Goal: Task Accomplishment & Management: Complete application form

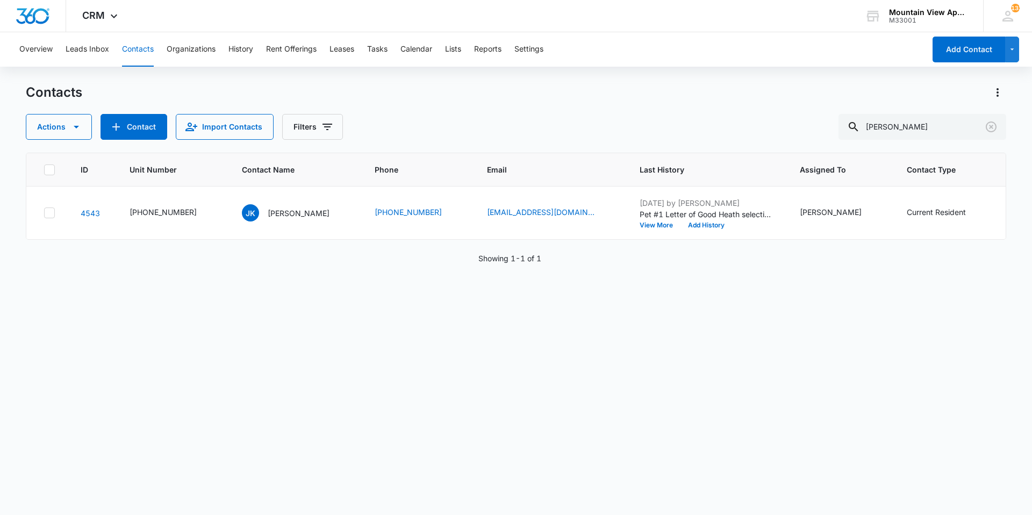
click at [141, 62] on button "Contacts" at bounding box center [138, 49] width 32 height 34
drag, startPoint x: 919, startPoint y: 123, endPoint x: 540, endPoint y: 74, distance: 381.6
click at [547, 76] on div "Overview Leads Inbox Contacts Organizations History Rent Offerings Leases Tasks…" at bounding box center [516, 273] width 1032 height 482
type input "botle"
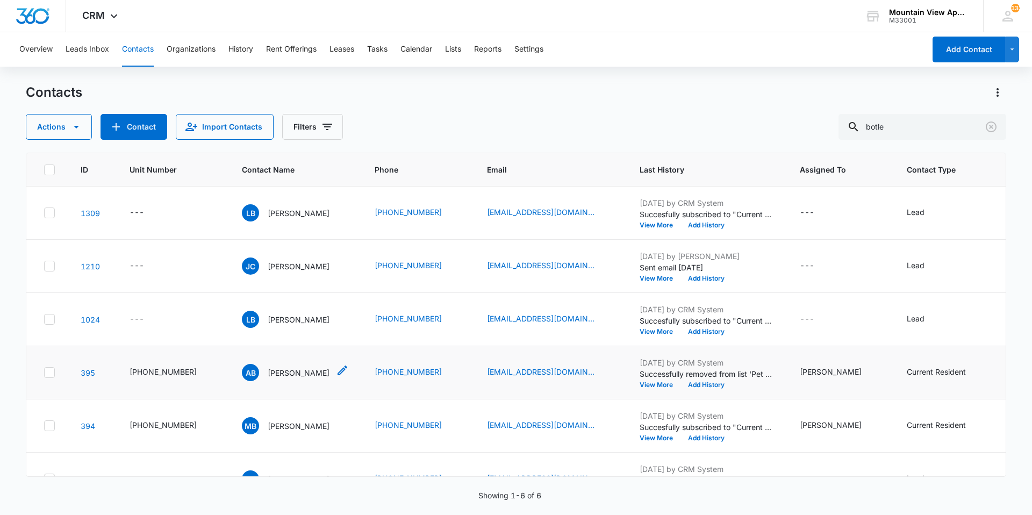
click at [268, 367] on p "[PERSON_NAME]" at bounding box center [299, 372] width 62 height 11
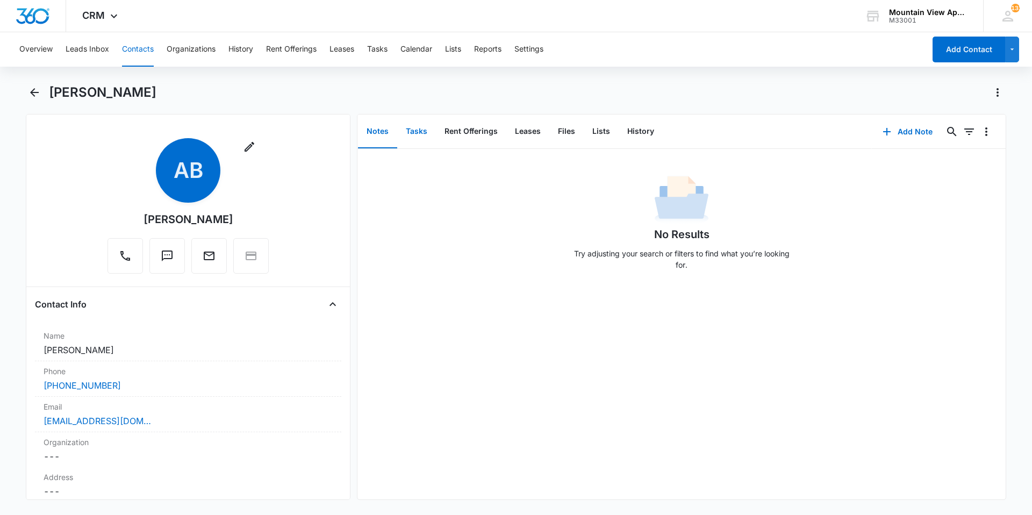
click at [411, 133] on button "Tasks" at bounding box center [416, 131] width 39 height 33
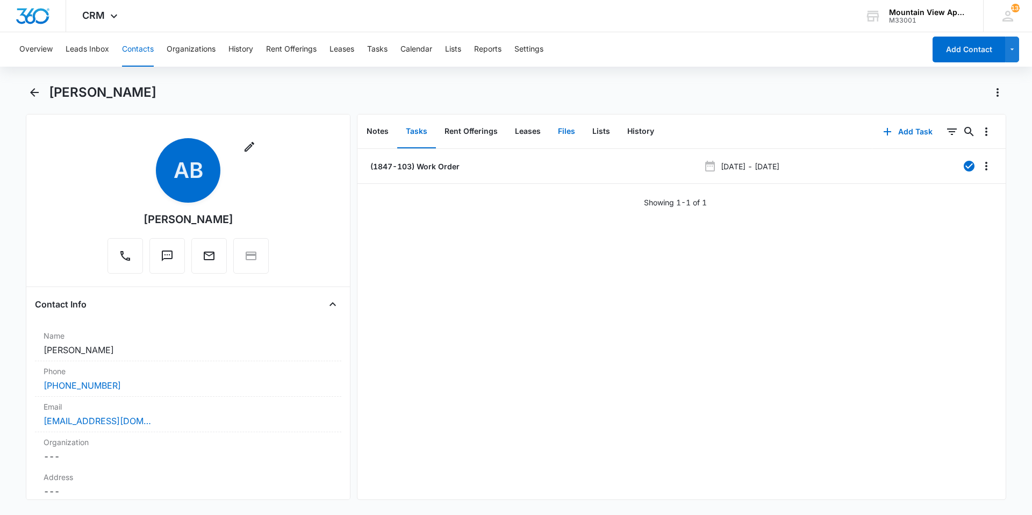
click at [558, 139] on button "Files" at bounding box center [566, 131] width 34 height 33
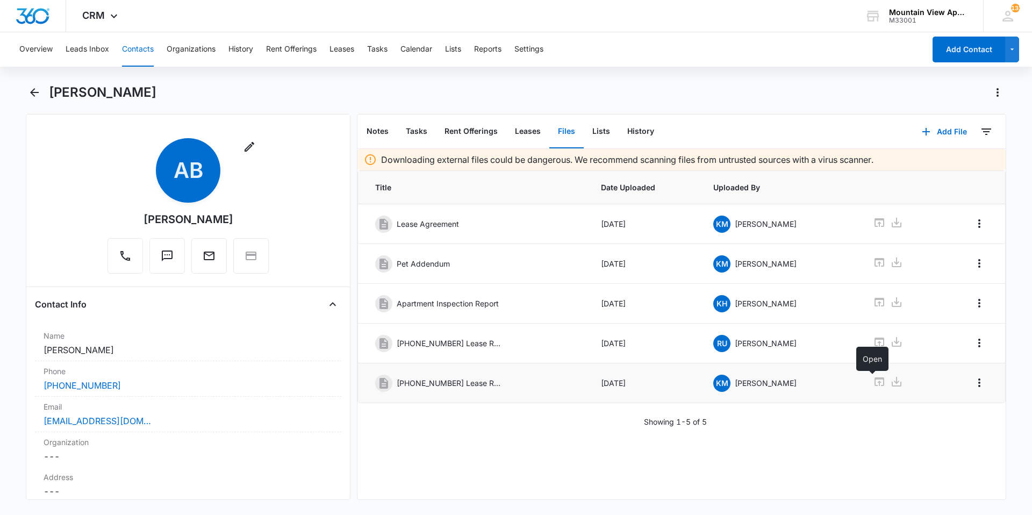
click at [873, 380] on icon at bounding box center [879, 381] width 13 height 13
click at [130, 41] on button "Contacts" at bounding box center [138, 49] width 32 height 34
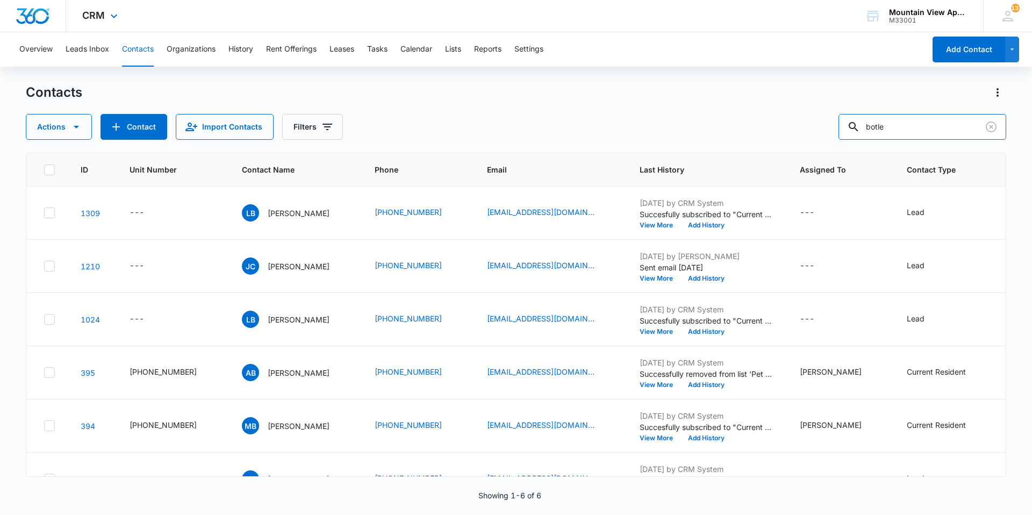
drag, startPoint x: 942, startPoint y: 134, endPoint x: 562, endPoint y: 6, distance: 401.1
click at [420, 57] on div "Overview Leads Inbox Contacts Organizations History Rent Offerings Leases Tasks…" at bounding box center [516, 273] width 1032 height 482
type input "shurigar"
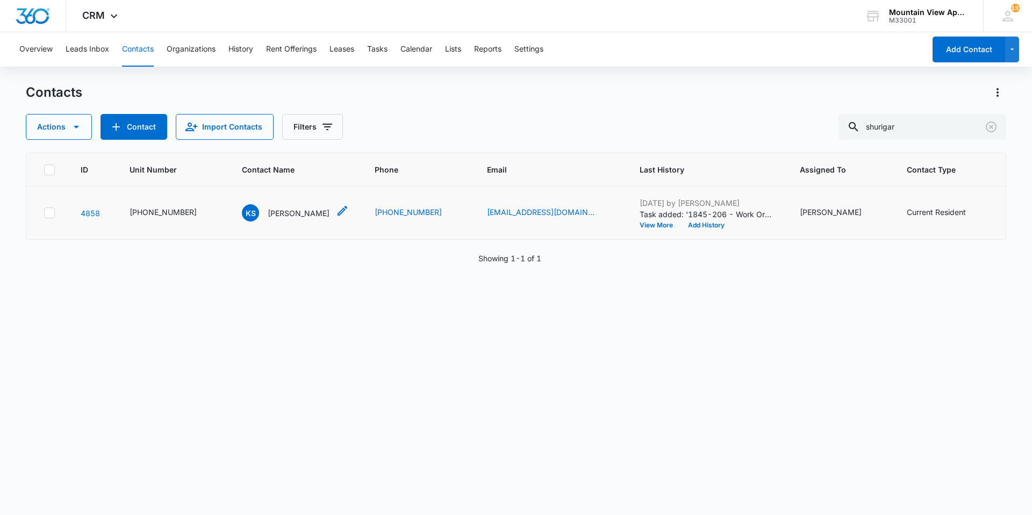
click at [280, 210] on p "[PERSON_NAME]" at bounding box center [299, 213] width 62 height 11
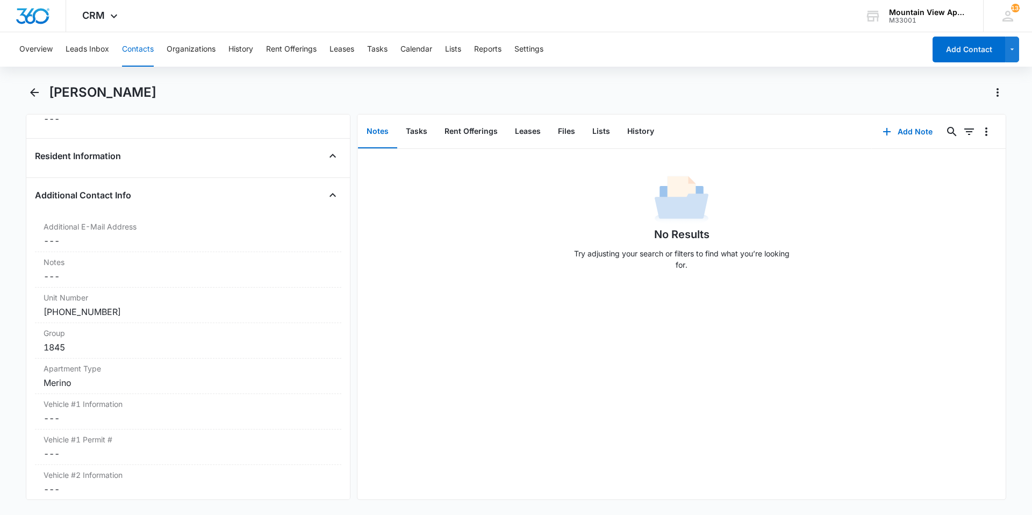
scroll to position [860, 0]
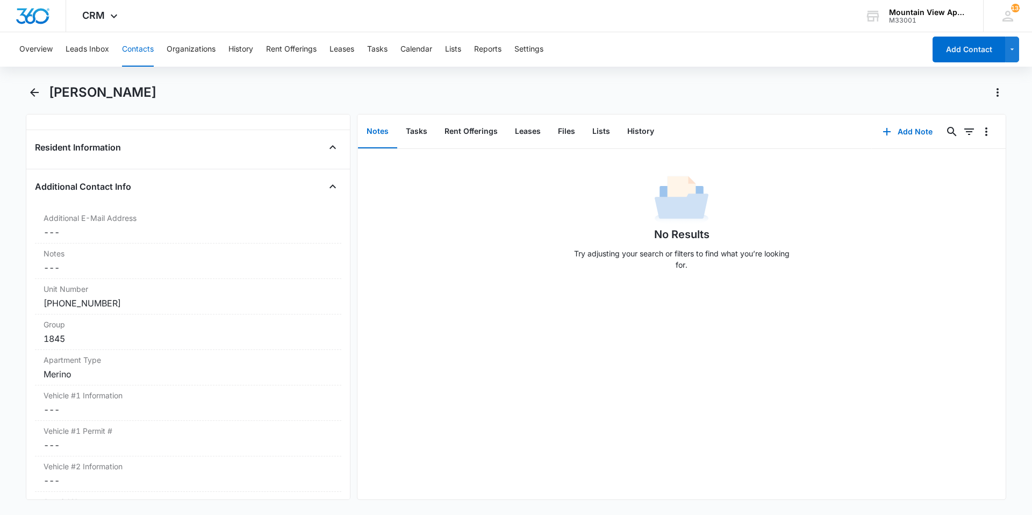
click at [135, 49] on button "Contacts" at bounding box center [138, 49] width 32 height 34
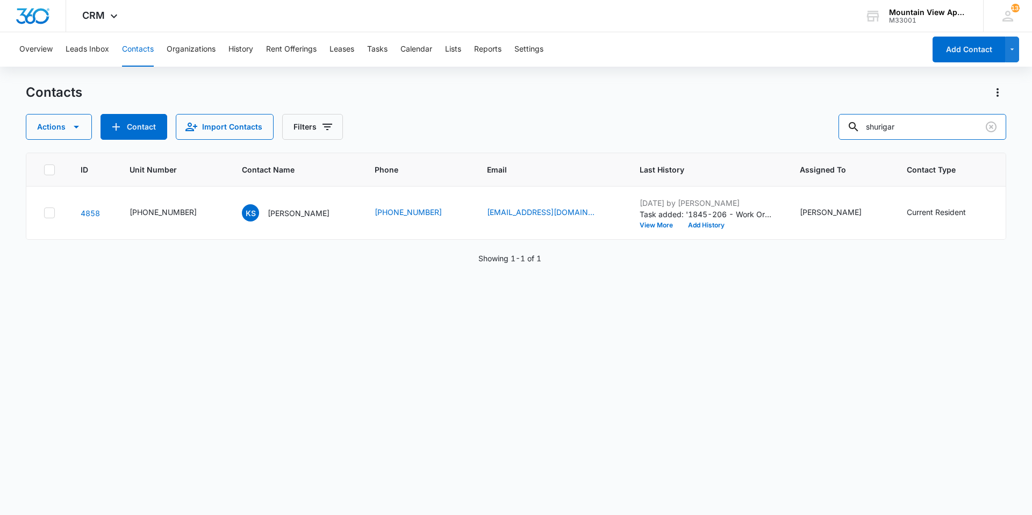
drag, startPoint x: 920, startPoint y: 129, endPoint x: 515, endPoint y: 144, distance: 406.2
click at [511, 144] on div "Contacts Actions Contact Import Contacts Filters shurigar ID Unit Number Contac…" at bounding box center [516, 299] width 981 height 430
type input "[PERSON_NAME]"
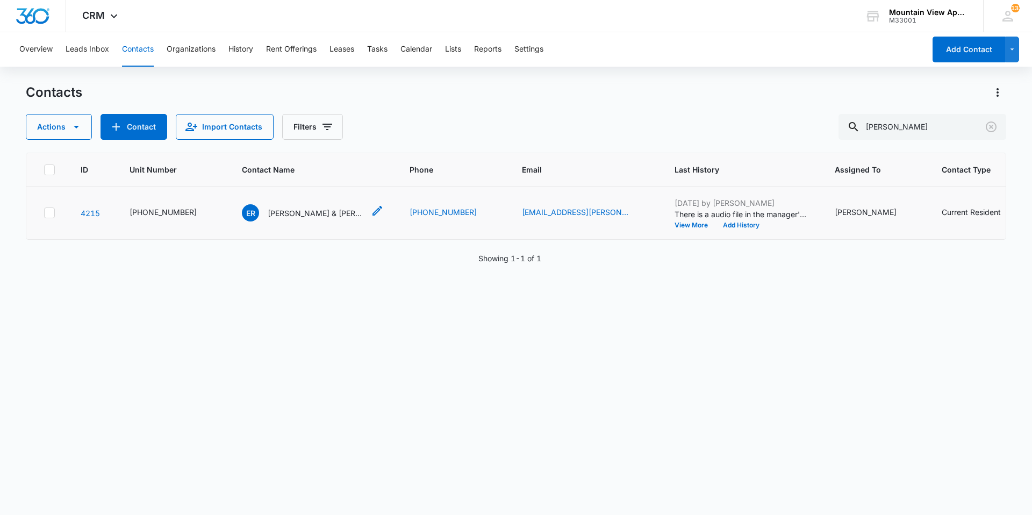
click at [295, 213] on p "[PERSON_NAME] & [PERSON_NAME]" at bounding box center [316, 213] width 97 height 11
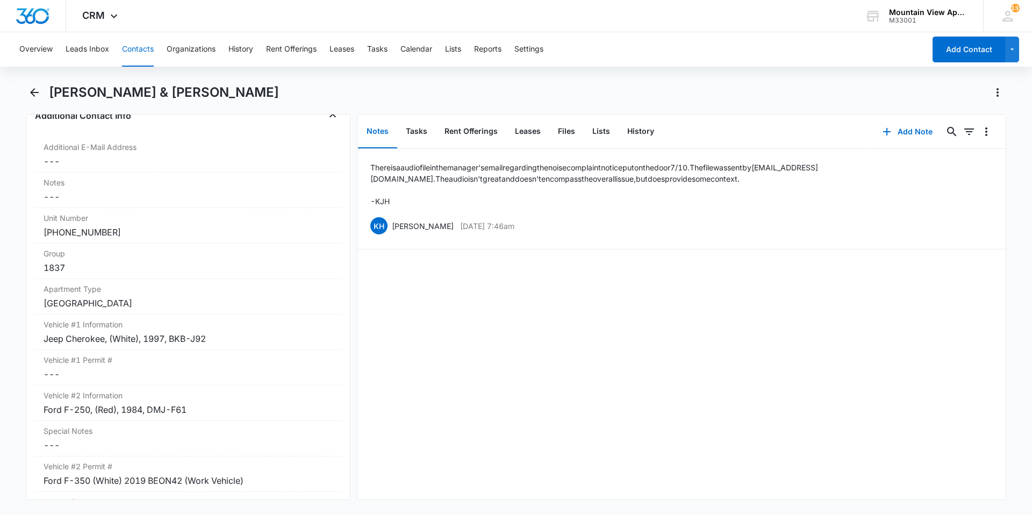
scroll to position [914, 0]
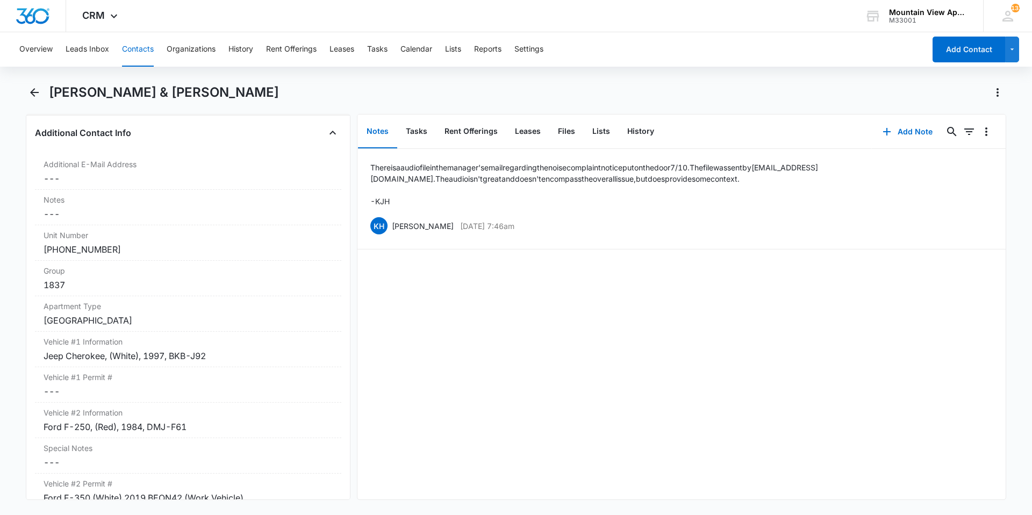
click at [152, 59] on button "Contacts" at bounding box center [138, 49] width 32 height 34
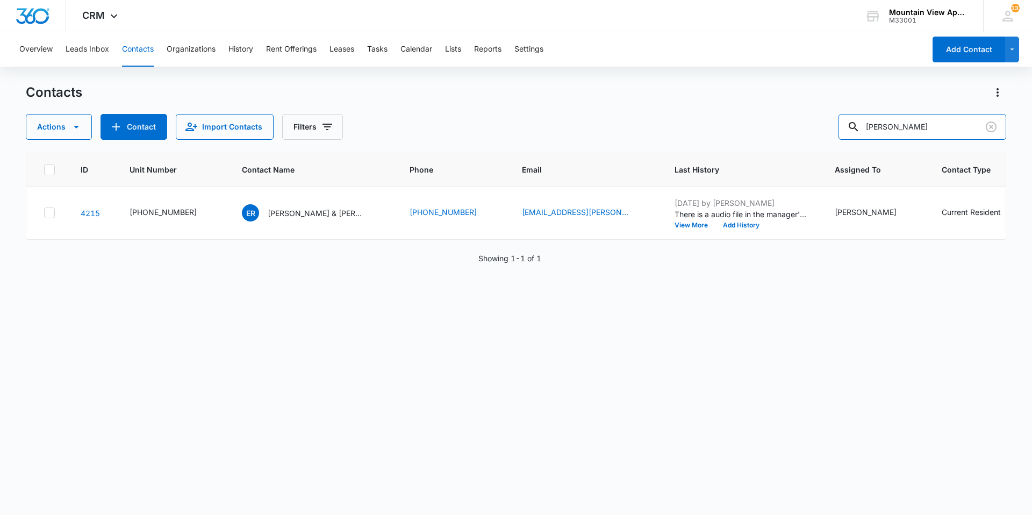
drag, startPoint x: 838, startPoint y: 118, endPoint x: 638, endPoint y: 99, distance: 200.9
click at [635, 101] on div "Contacts Actions Contact Import Contacts Filters [PERSON_NAME]" at bounding box center [516, 112] width 981 height 56
type input "pero"
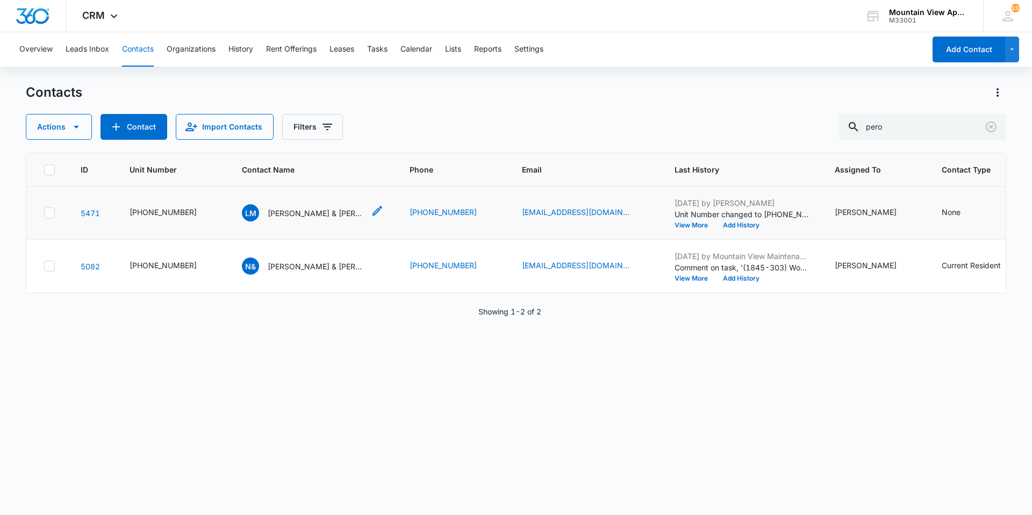
click at [311, 218] on p "[PERSON_NAME] & [PERSON_NAME]" at bounding box center [316, 213] width 97 height 11
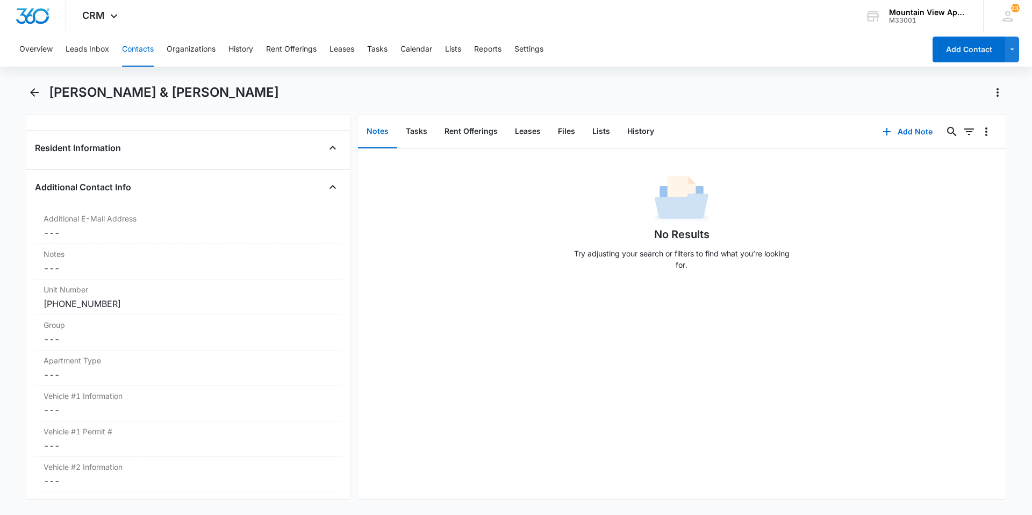
scroll to position [860, 0]
click at [420, 134] on button "Tasks" at bounding box center [416, 131] width 39 height 33
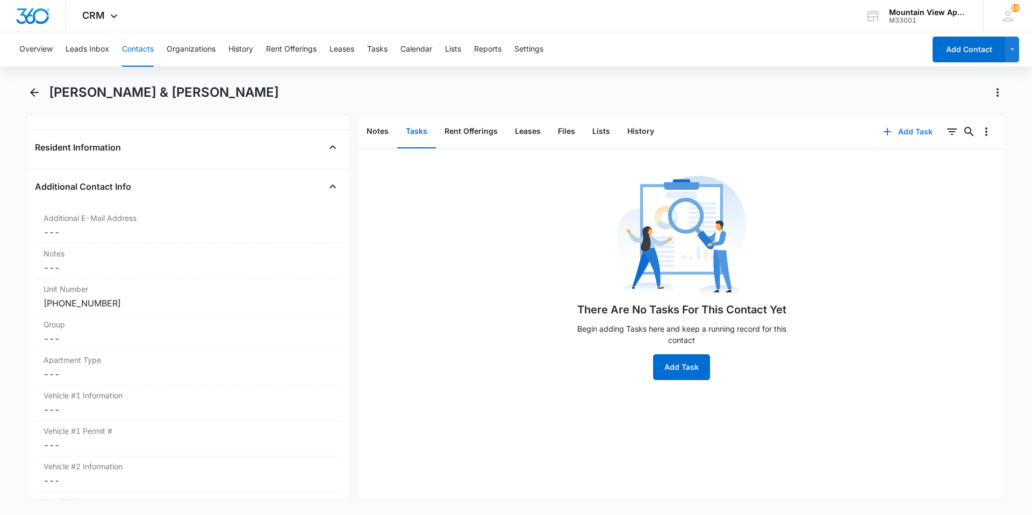
click at [894, 135] on button "Add Task" at bounding box center [908, 132] width 71 height 26
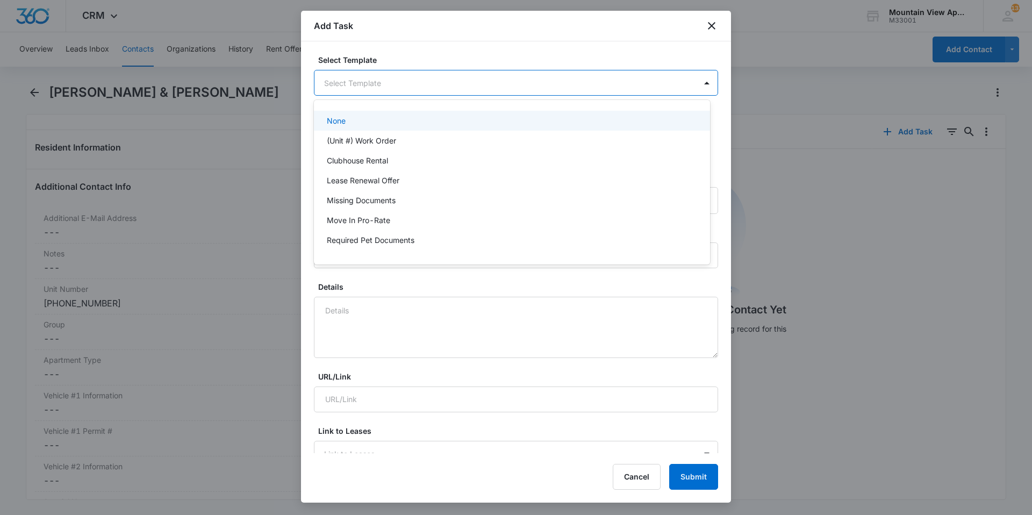
click at [449, 84] on body "CRM Apps Reputation Websites Forms CRM Email Social Content Ads Intelligence Fi…" at bounding box center [516, 257] width 1032 height 515
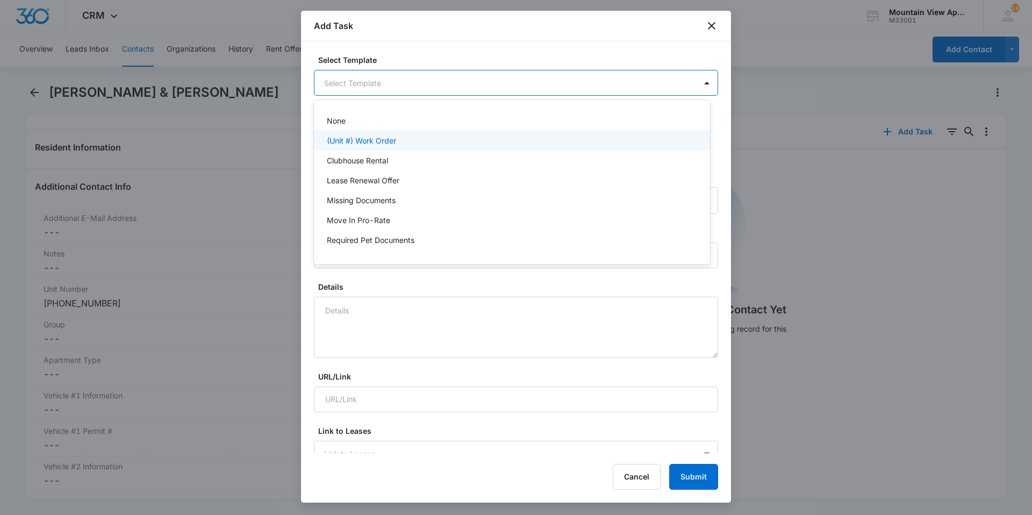
click at [399, 139] on div "(Unit #) Work Order" at bounding box center [511, 140] width 368 height 11
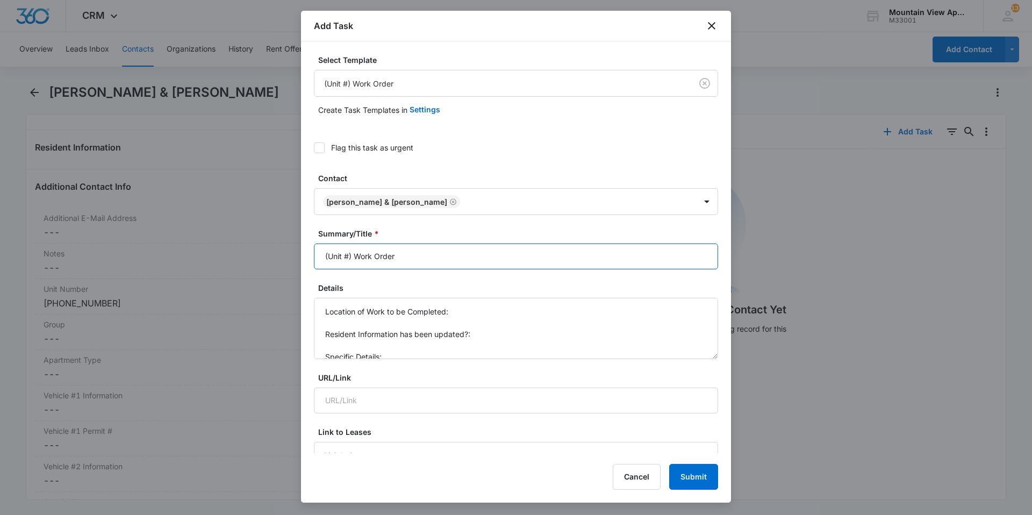
click at [348, 257] on input "(Unit #) Work Order" at bounding box center [516, 257] width 404 height 26
type input "(1859-302) Work Order"
click at [470, 315] on textarea "Location of Work to be Completed: Resident Information has been updated?: Speci…" at bounding box center [516, 328] width 404 height 61
click at [482, 342] on textarea "Location of Work to be Completed: 1859-302 Resident Information has been update…" at bounding box center [516, 328] width 404 height 61
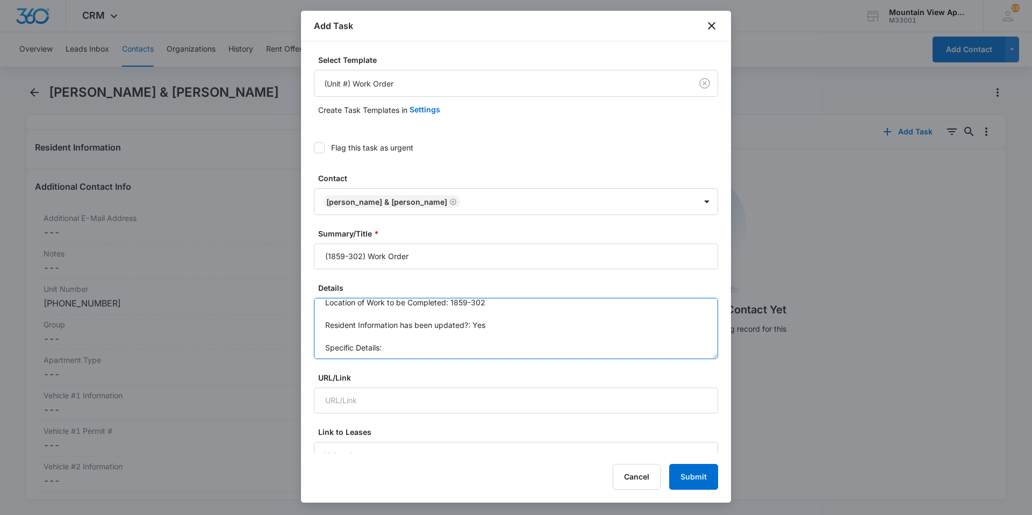
scroll to position [11, 0]
click at [402, 344] on textarea "Location of Work to be Completed: 1859-302 Resident Information has been update…" at bounding box center [516, 328] width 404 height 61
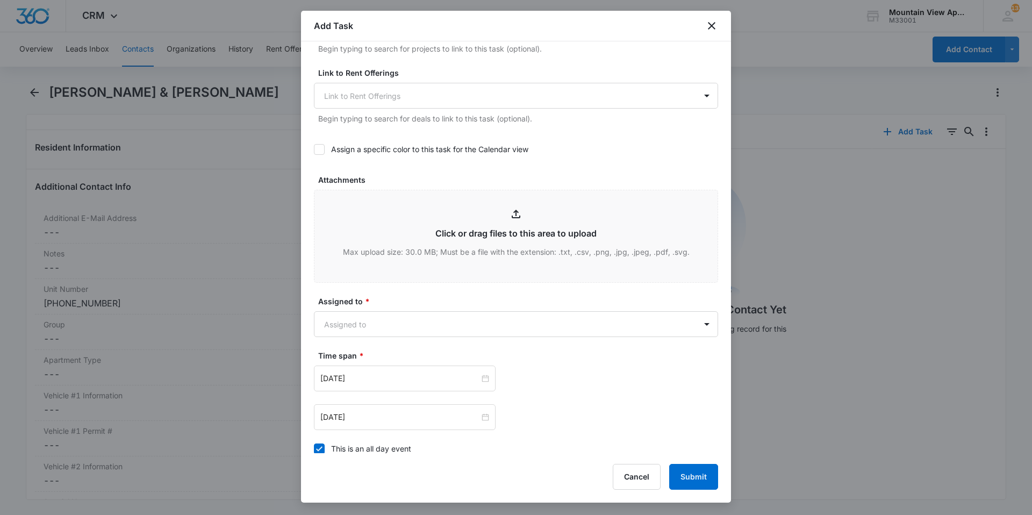
scroll to position [430, 0]
type textarea "Location of Work to be Completed: 1859-302 Resident Information has been update…"
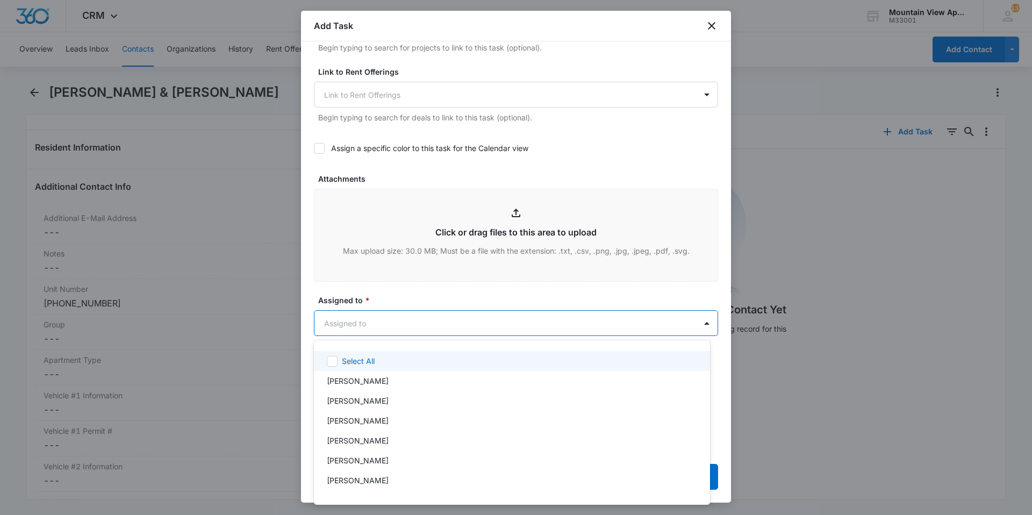
click at [382, 330] on body "CRM Apps Reputation Websites Forms CRM Email Social Content Ads Intelligence Fi…" at bounding box center [516, 257] width 1032 height 515
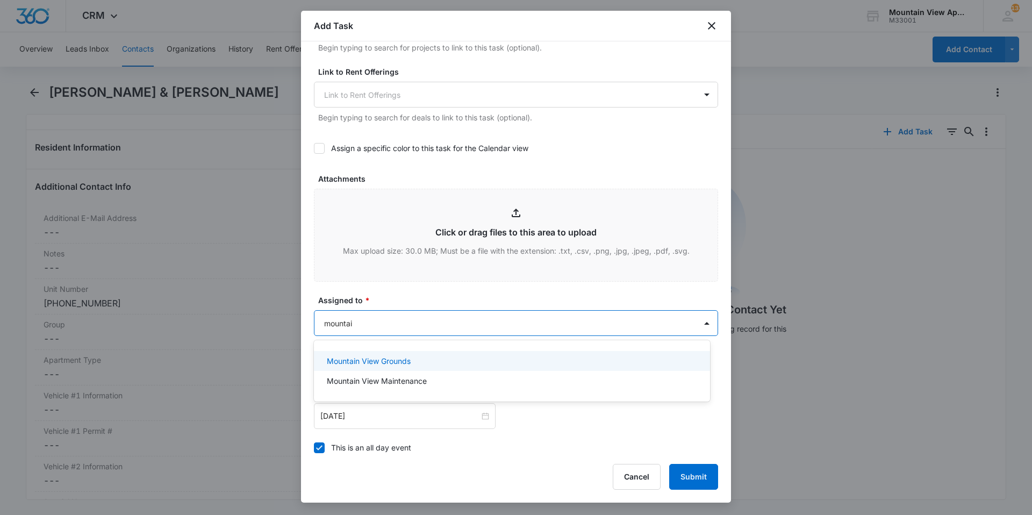
type input "mountain"
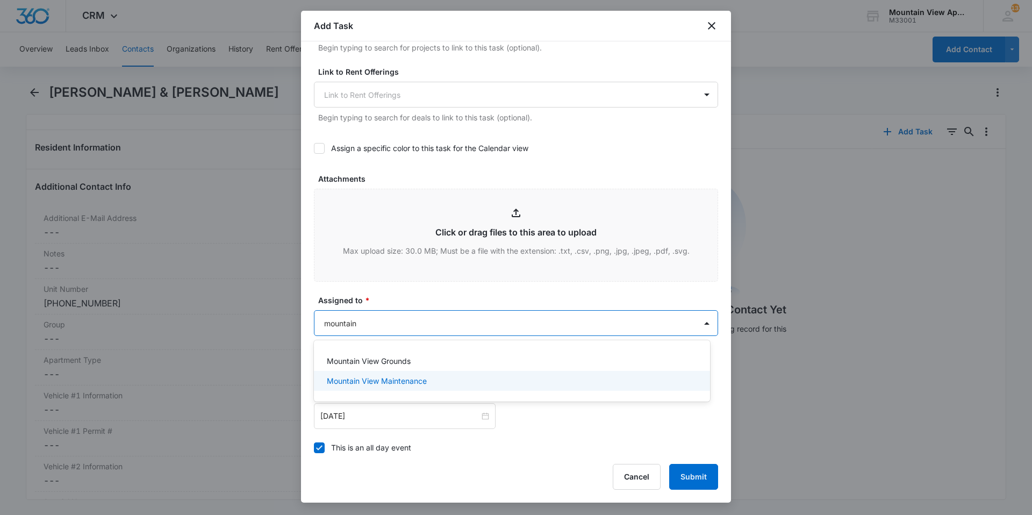
click at [417, 387] on div "Mountain View Maintenance" at bounding box center [512, 381] width 396 height 20
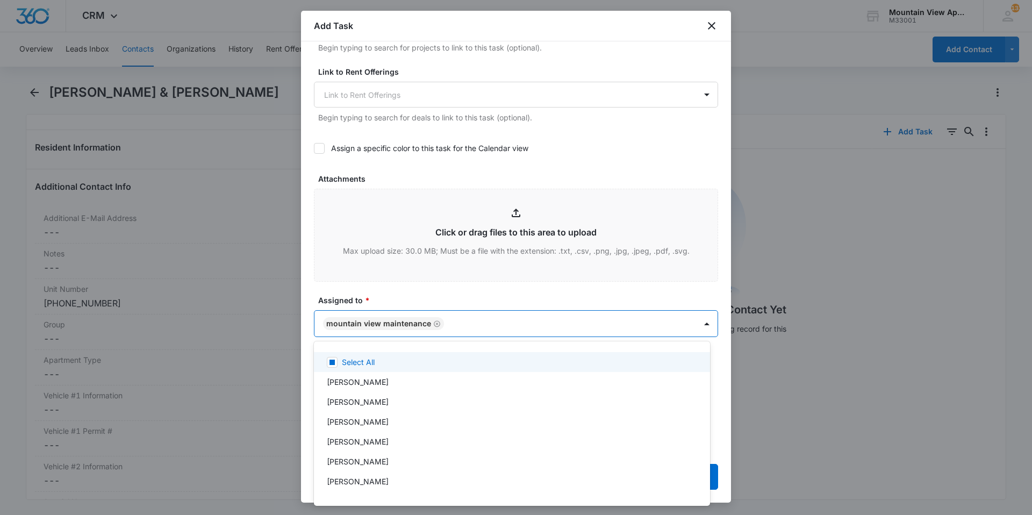
click at [444, 293] on div at bounding box center [516, 257] width 1032 height 515
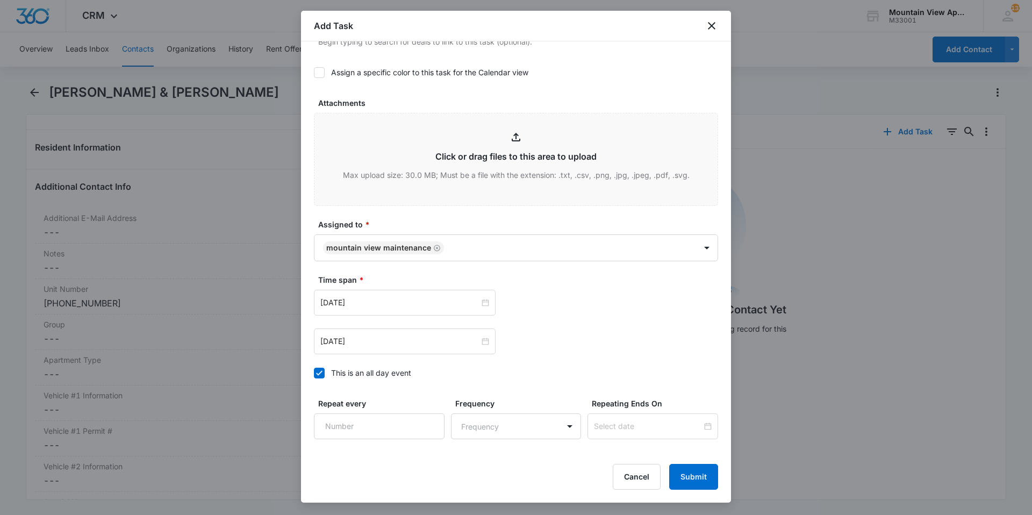
scroll to position [538, 0]
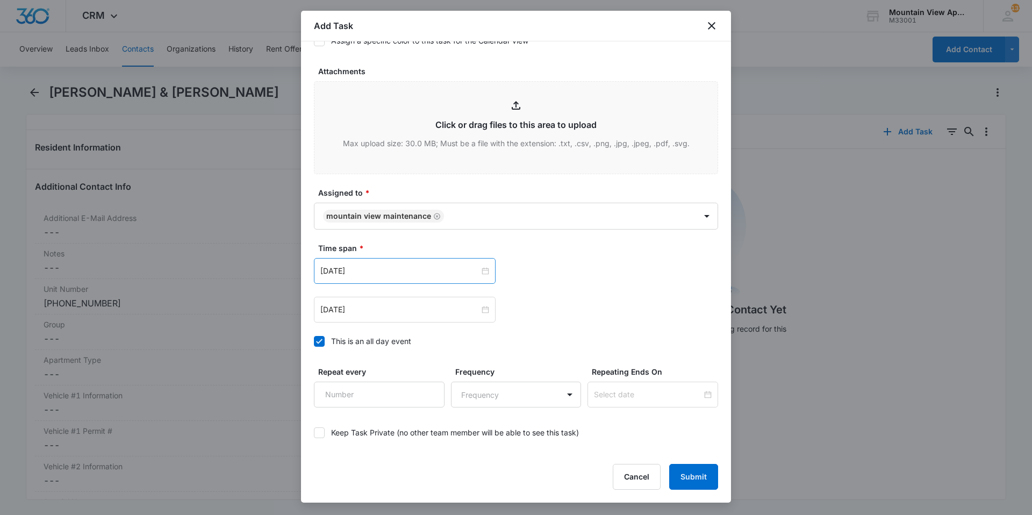
click at [486, 274] on div "[DATE]" at bounding box center [405, 271] width 182 height 26
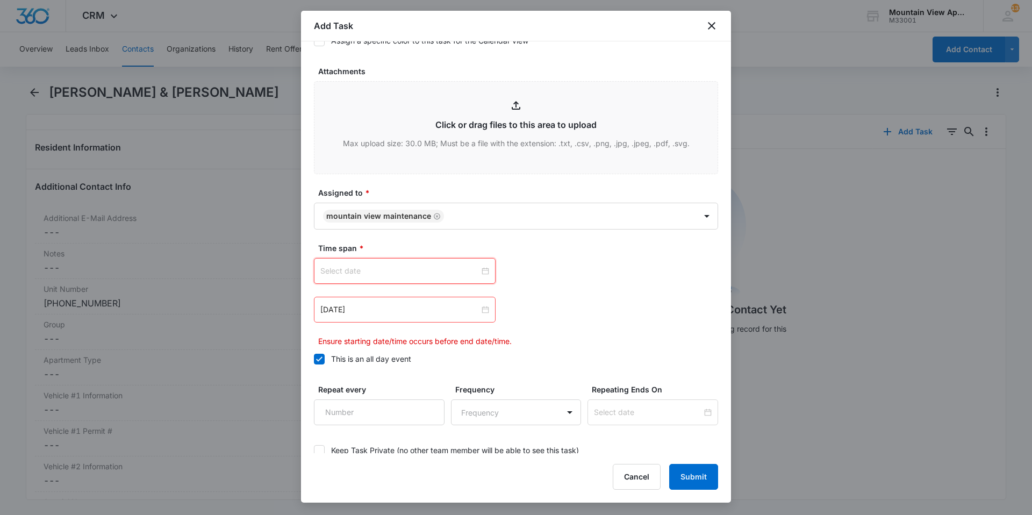
click at [484, 274] on div at bounding box center [404, 271] width 169 height 12
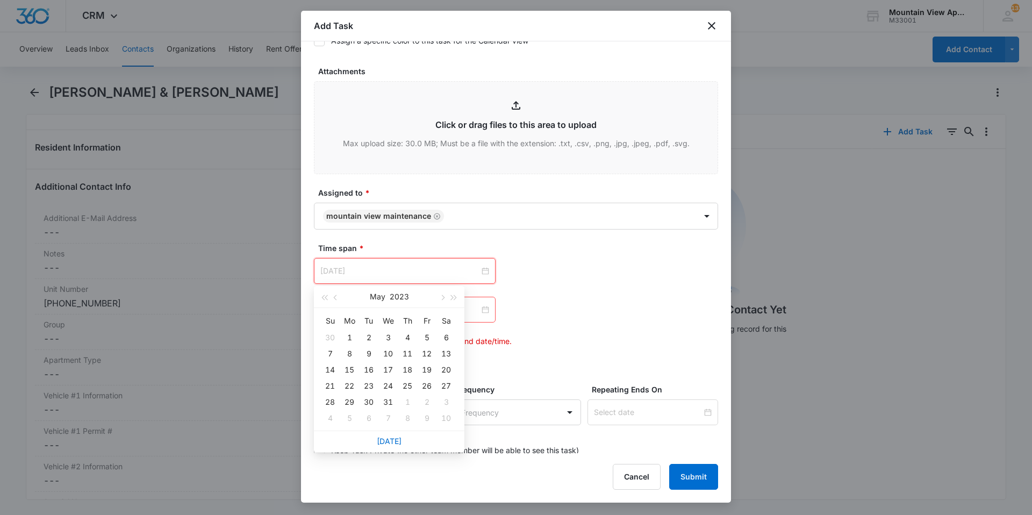
type input "[DATE]"
click at [389, 439] on link "[DATE]" at bounding box center [389, 441] width 25 height 9
type input "[DATE]"
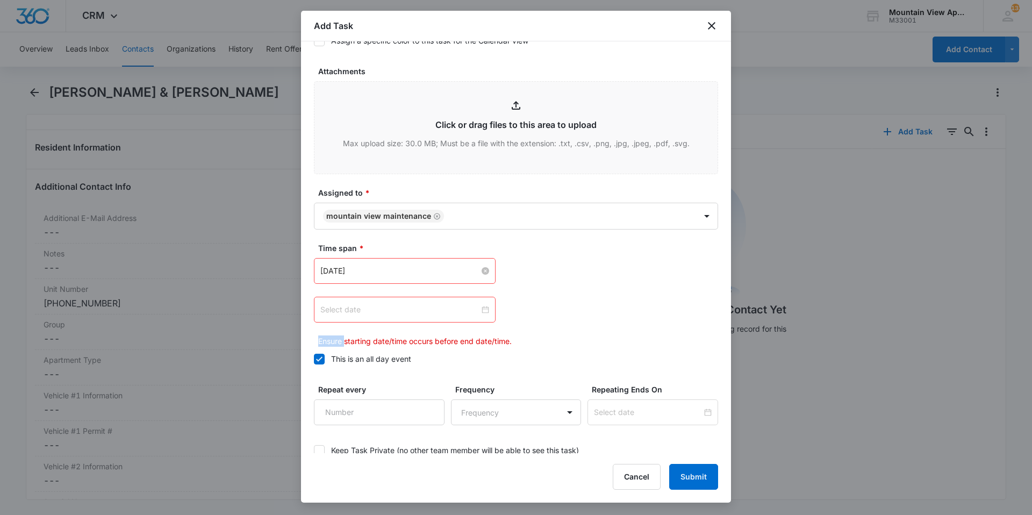
click at [483, 310] on div at bounding box center [404, 310] width 169 height 12
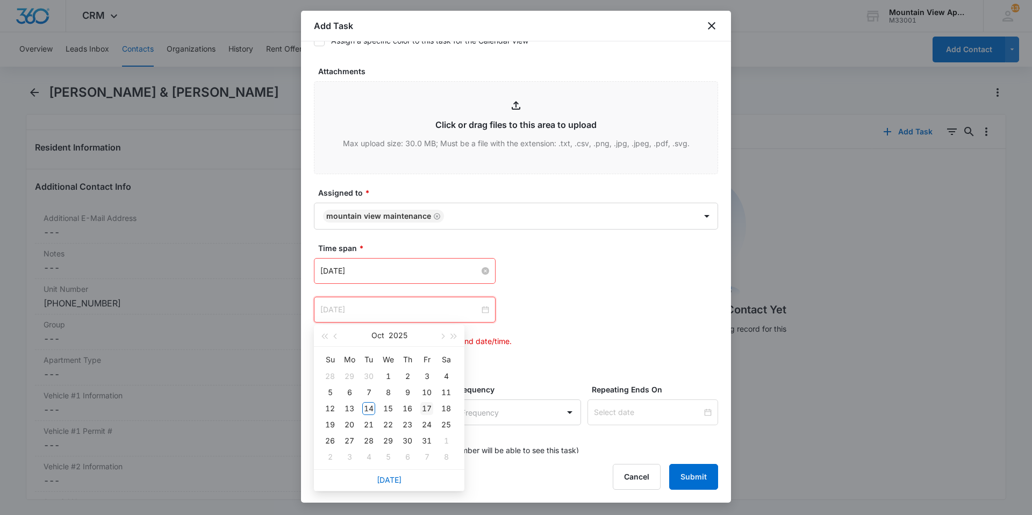
type input "[DATE]"
click at [430, 409] on div "17" at bounding box center [426, 408] width 13 height 13
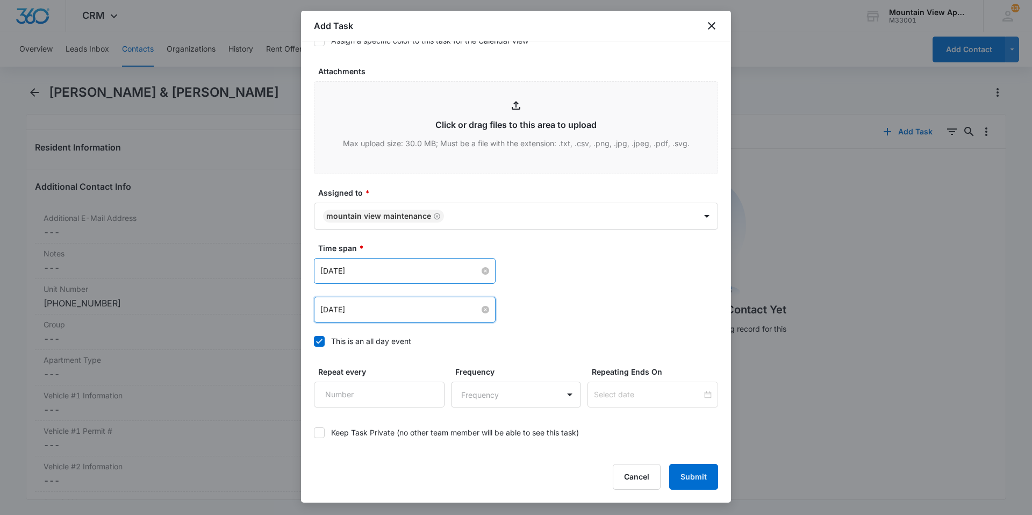
click at [574, 319] on div "[DATE] [DATE] Su Mo Tu We Th Fr Sa 28 29 30 1 2 3 4 5 6 7 8 9 10 11 12 13 14 15…" at bounding box center [516, 310] width 404 height 26
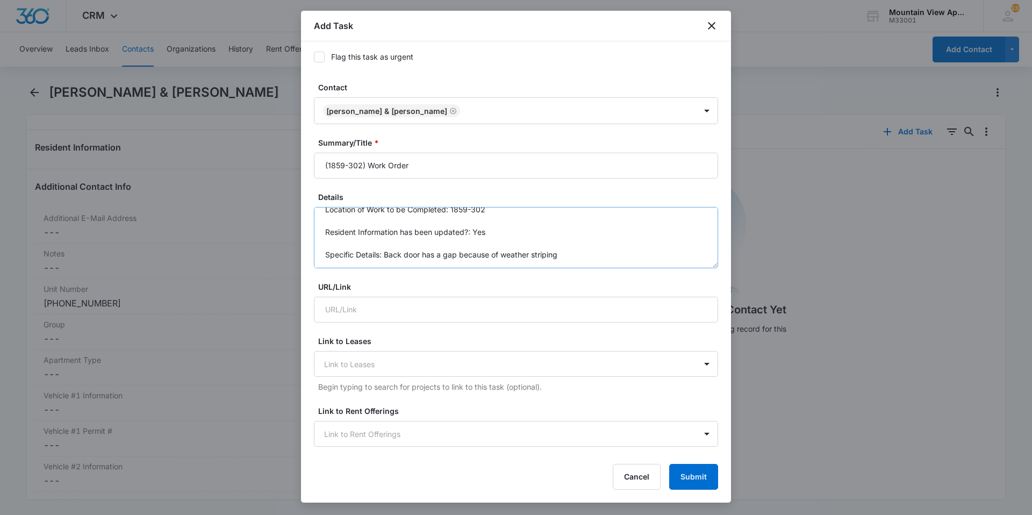
scroll to position [108, 0]
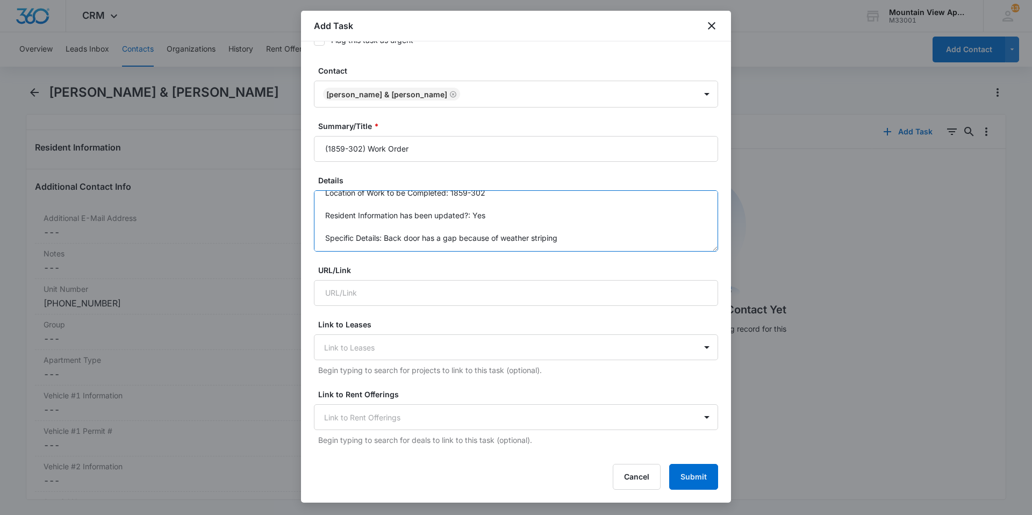
click at [572, 240] on textarea "Location of Work to be Completed: 1859-302 Resident Information has been update…" at bounding box center [516, 220] width 404 height 61
click at [565, 235] on textarea "Location of Work to be Completed: 1859-302 Resident Information has been update…" at bounding box center [516, 220] width 404 height 61
click at [424, 245] on textarea "Location of Work to be Completed: 1859-302 Resident Information has been update…" at bounding box center [516, 220] width 404 height 61
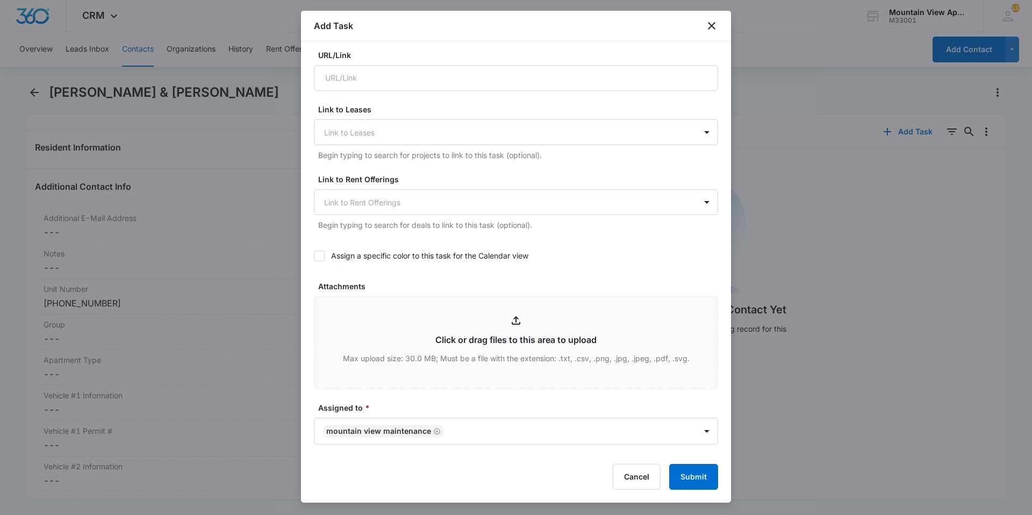
scroll to position [583, 0]
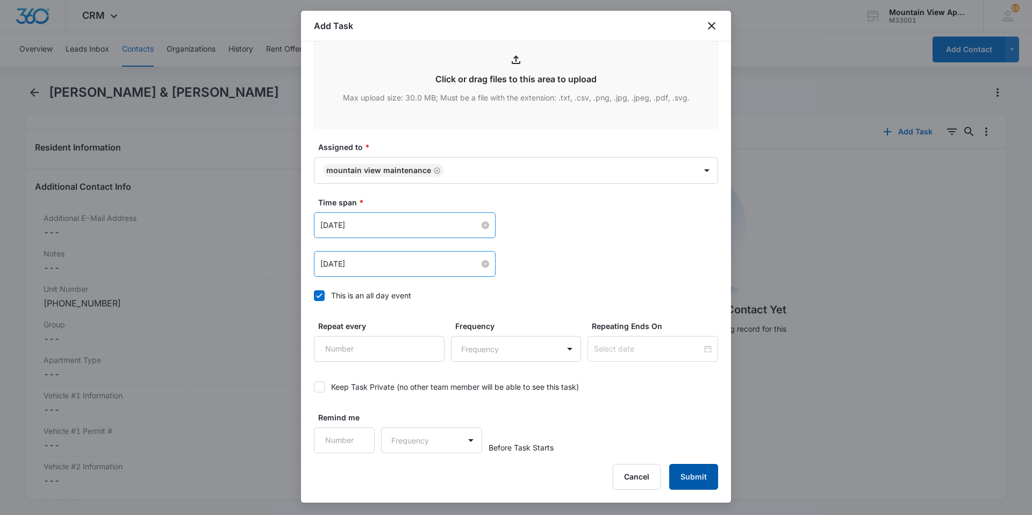
type textarea "Location of Work to be Completed: 1859-302 Resident Information has been update…"
click at [691, 473] on button "Submit" at bounding box center [693, 477] width 49 height 26
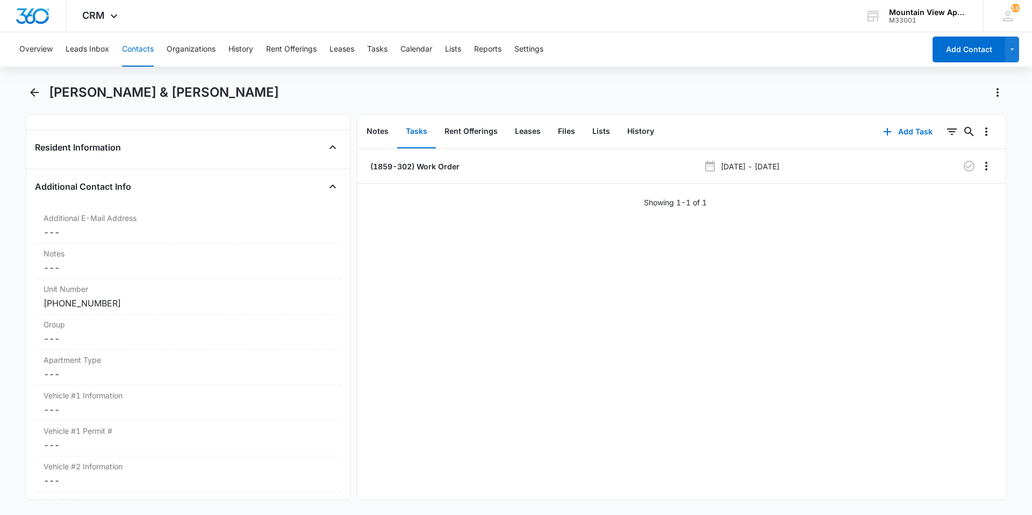
click at [140, 55] on button "Contacts" at bounding box center [138, 49] width 32 height 34
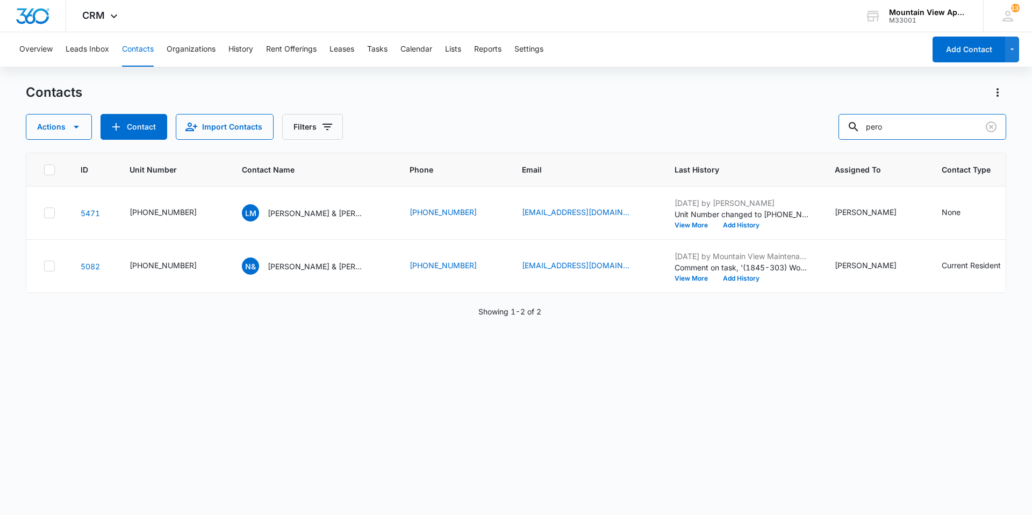
drag, startPoint x: 919, startPoint y: 119, endPoint x: 577, endPoint y: 70, distance: 345.4
click at [623, 80] on div "Overview Leads Inbox Contacts Organizations History Rent Offerings Leases Tasks…" at bounding box center [516, 273] width 1032 height 482
type input "[PERSON_NAME]"
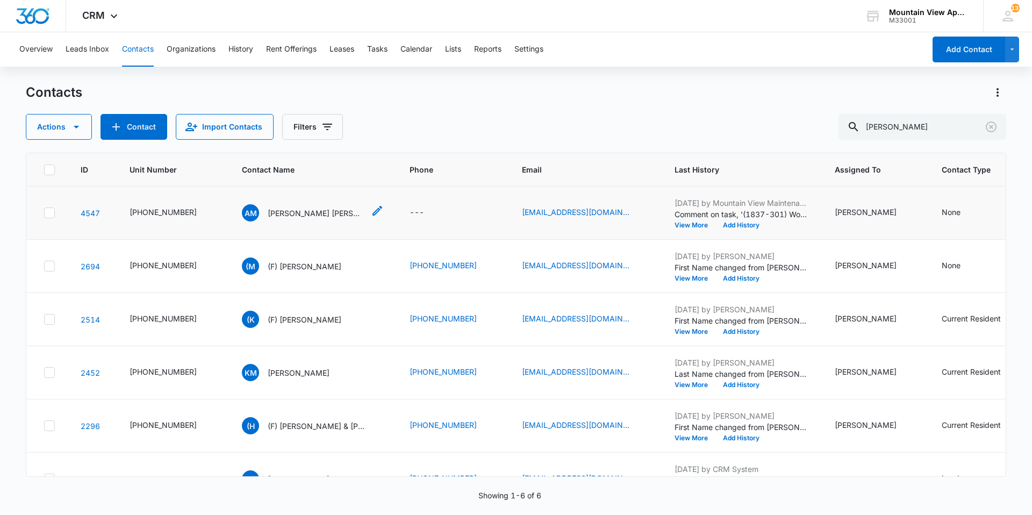
click at [295, 213] on p "[PERSON_NAME] [PERSON_NAME] & [PERSON_NAME]" at bounding box center [316, 213] width 97 height 11
